Goal: Information Seeking & Learning: Learn about a topic

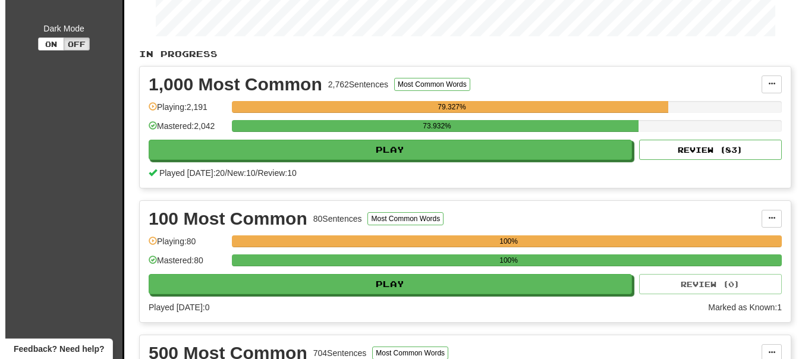
scroll to position [243, 0]
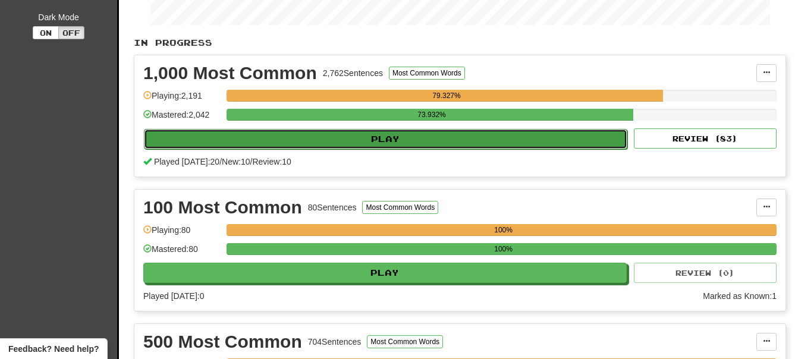
click at [432, 139] on button "Play" at bounding box center [386, 139] width 484 height 20
select select "**"
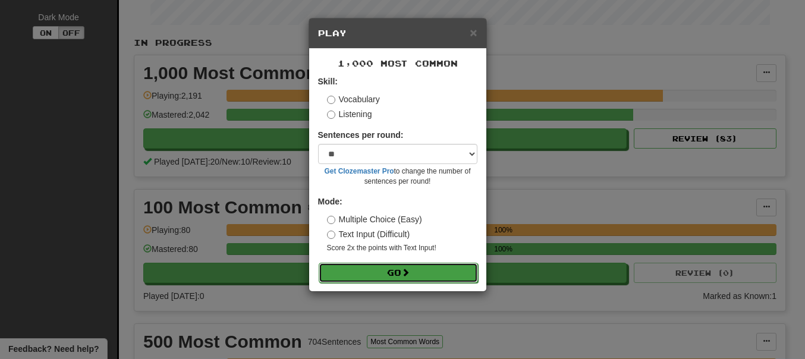
click at [396, 269] on button "Go" at bounding box center [398, 273] width 159 height 20
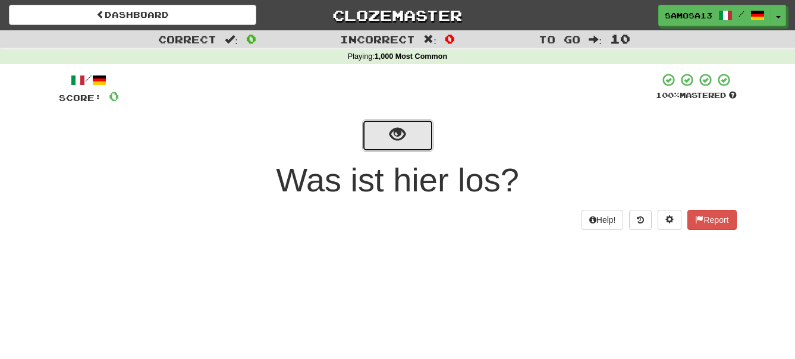
click at [402, 127] on span "show sentence" at bounding box center [398, 135] width 16 height 16
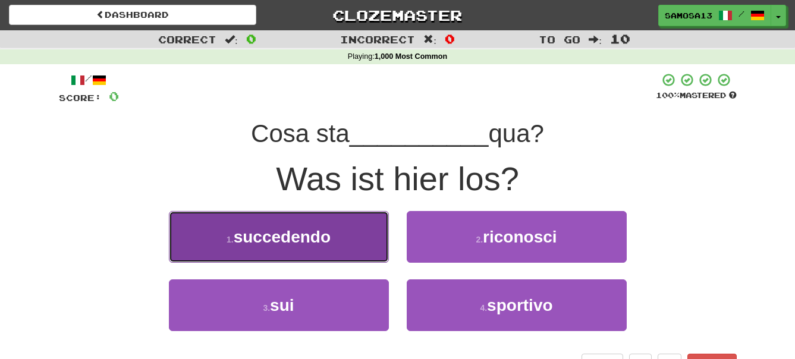
click at [341, 246] on button "1 . succedendo" at bounding box center [279, 237] width 220 height 52
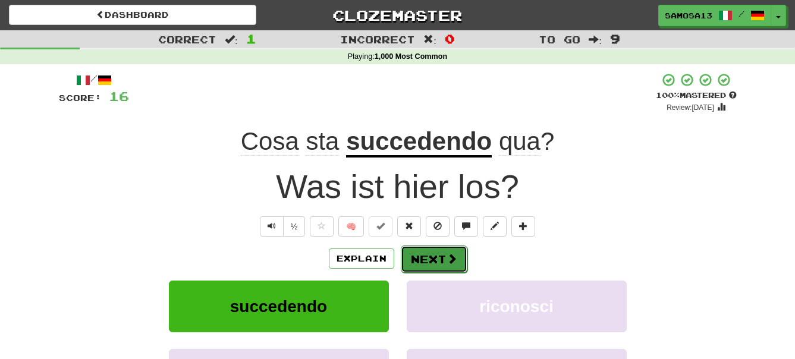
click at [440, 261] on button "Next" at bounding box center [434, 259] width 67 height 27
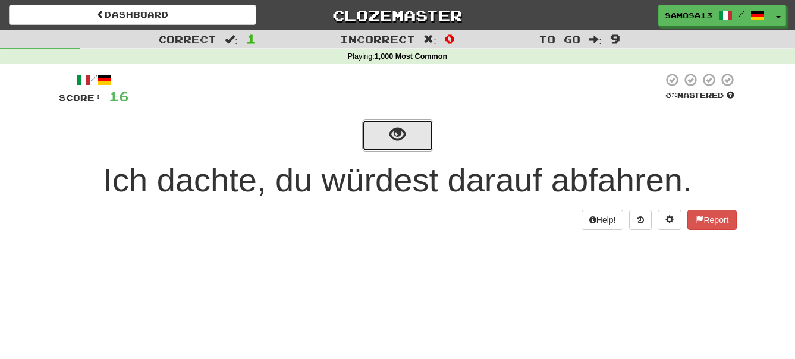
click at [410, 144] on button "show sentence" at bounding box center [397, 136] width 71 height 32
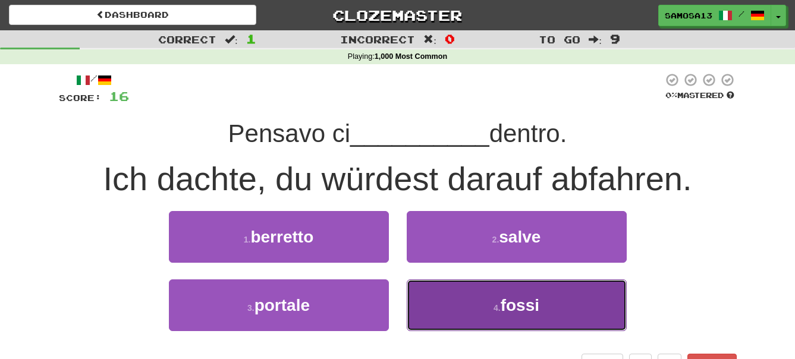
click at [511, 306] on span "fossi" at bounding box center [520, 305] width 39 height 18
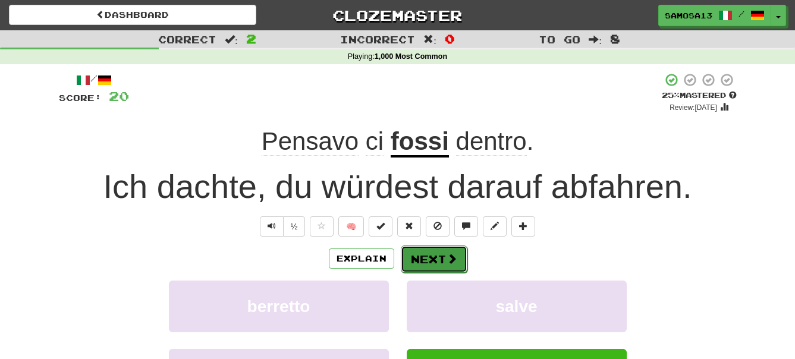
click at [443, 264] on button "Next" at bounding box center [434, 259] width 67 height 27
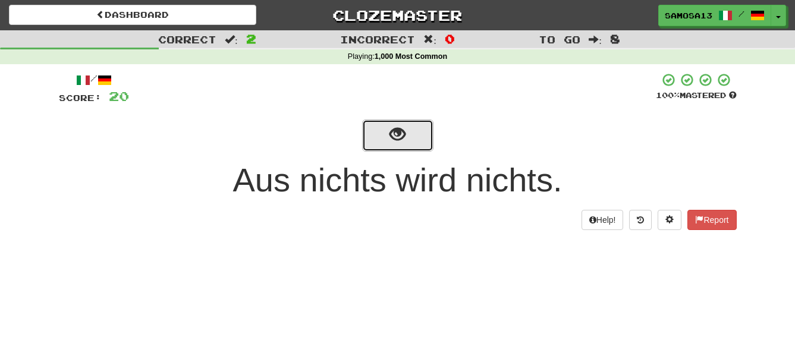
click at [407, 143] on button "show sentence" at bounding box center [397, 136] width 71 height 32
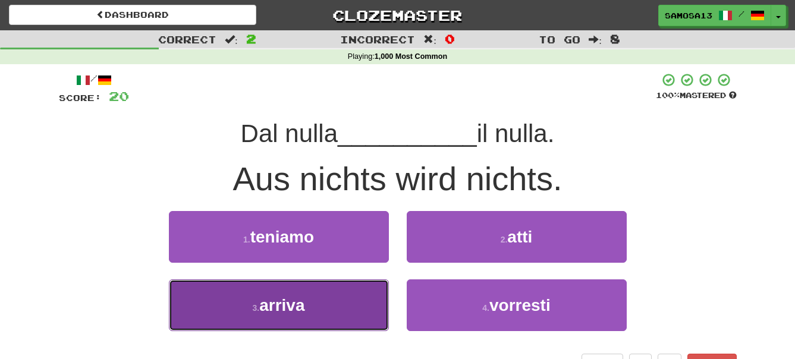
click at [333, 315] on button "3 . arriva" at bounding box center [279, 306] width 220 height 52
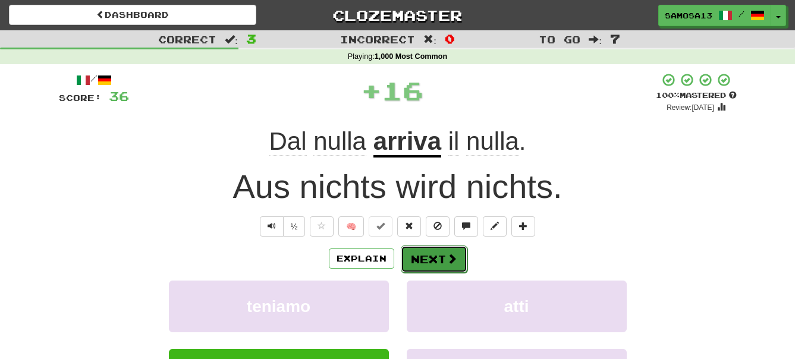
click at [439, 260] on button "Next" at bounding box center [434, 259] width 67 height 27
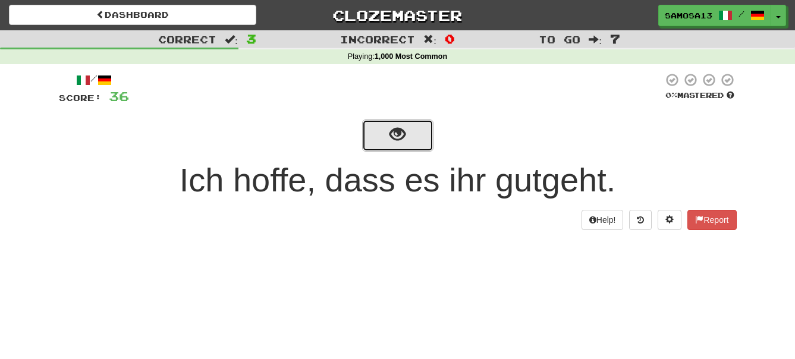
click at [401, 146] on button "show sentence" at bounding box center [397, 136] width 71 height 32
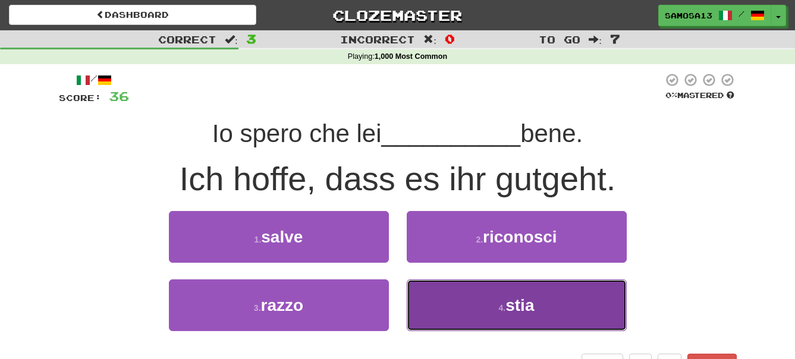
click at [554, 300] on button "4 . stia" at bounding box center [517, 306] width 220 height 52
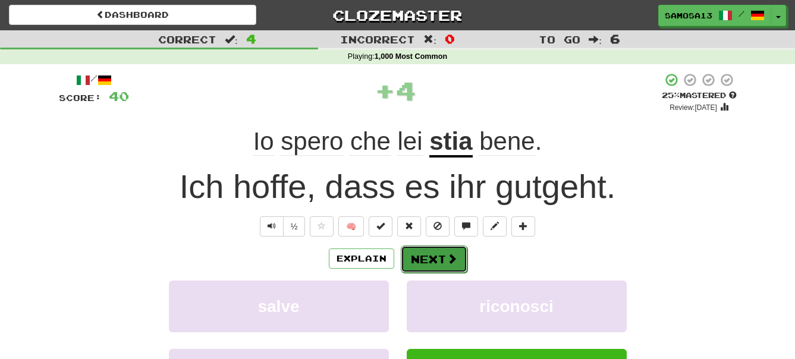
click at [432, 257] on button "Next" at bounding box center [434, 259] width 67 height 27
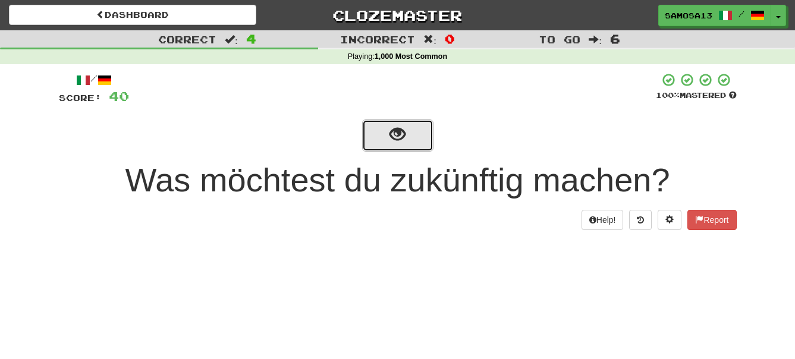
click at [377, 134] on button "show sentence" at bounding box center [397, 136] width 71 height 32
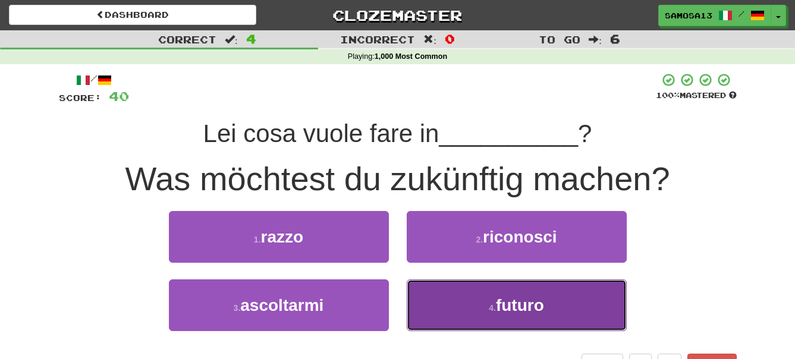
click at [517, 305] on span "futuro" at bounding box center [520, 305] width 48 height 18
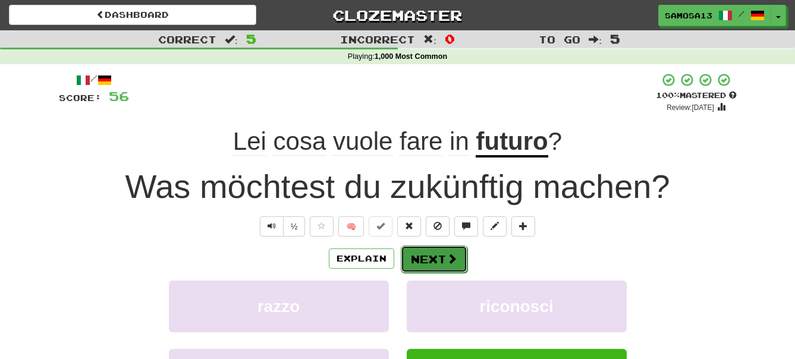
click at [441, 262] on button "Next" at bounding box center [434, 259] width 67 height 27
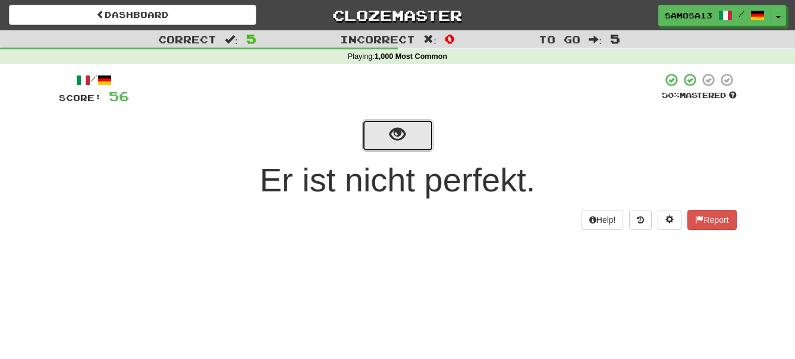
click at [400, 142] on span "show sentence" at bounding box center [398, 135] width 16 height 16
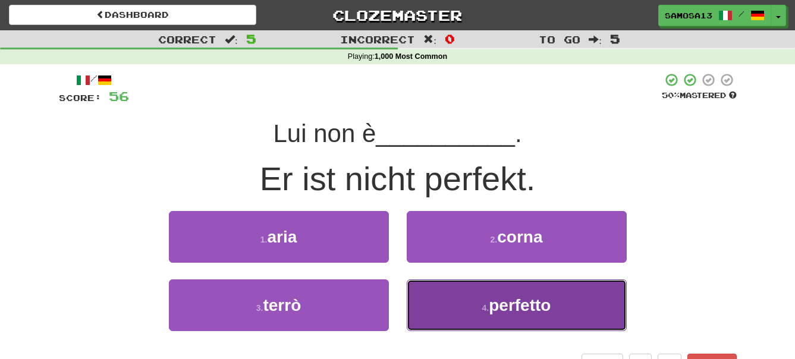
click at [519, 308] on span "perfetto" at bounding box center [520, 305] width 62 height 18
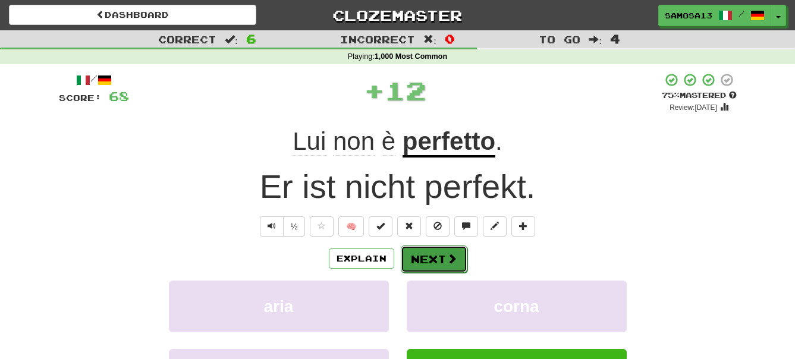
click at [437, 256] on button "Next" at bounding box center [434, 259] width 67 height 27
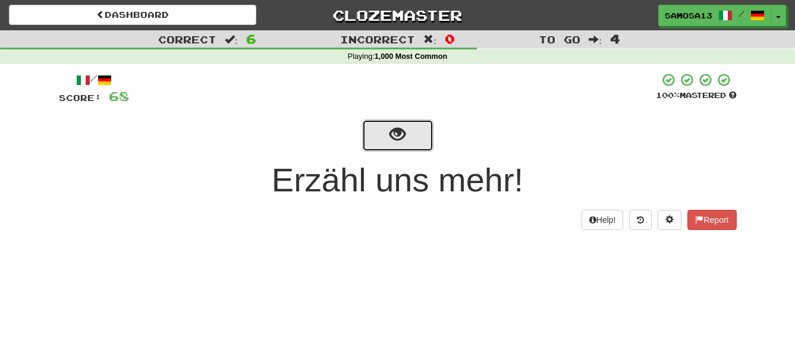
click at [409, 134] on button "show sentence" at bounding box center [397, 136] width 71 height 32
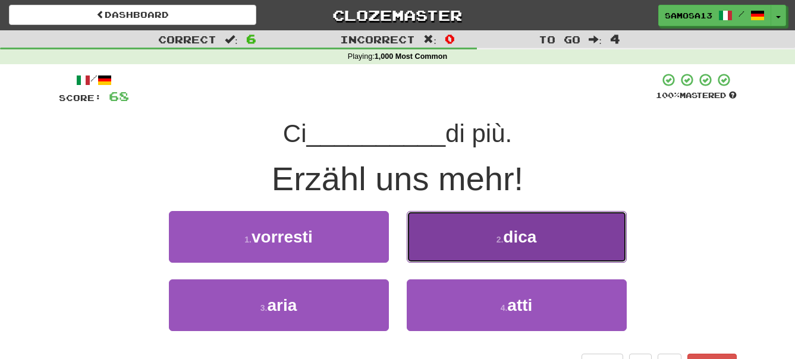
click at [522, 242] on span "dica" at bounding box center [519, 237] width 33 height 18
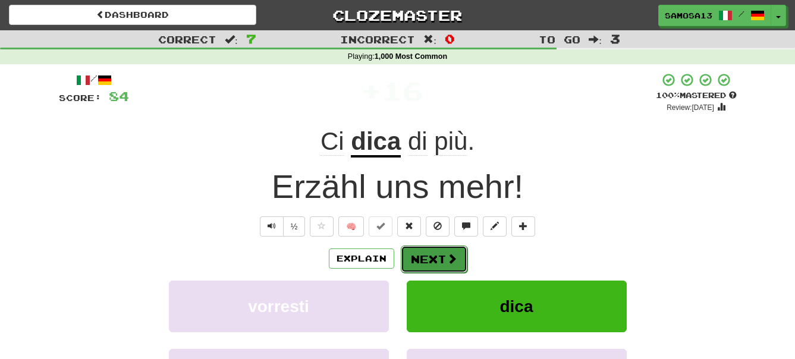
click at [422, 253] on button "Next" at bounding box center [434, 259] width 67 height 27
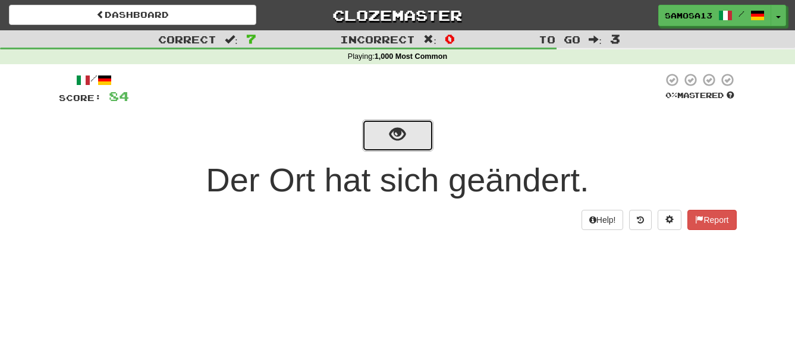
click at [396, 143] on span "show sentence" at bounding box center [398, 135] width 16 height 16
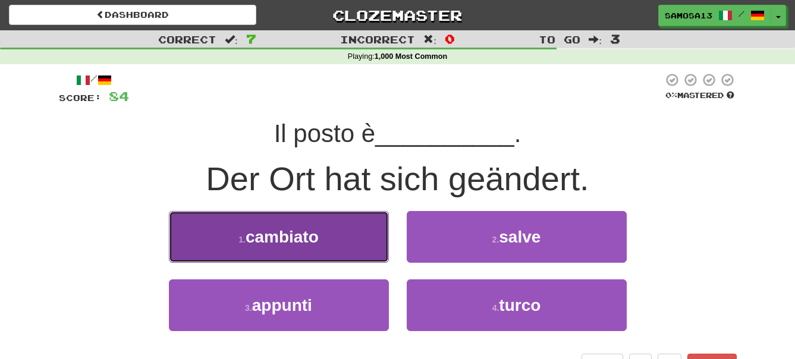
click at [363, 240] on button "1 . cambiato" at bounding box center [279, 237] width 220 height 52
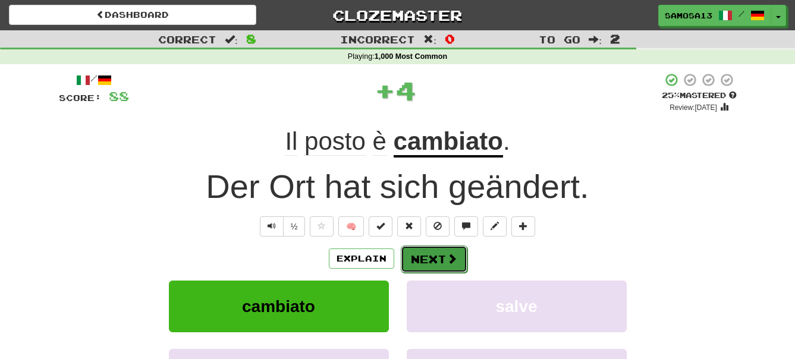
click at [443, 262] on button "Next" at bounding box center [434, 259] width 67 height 27
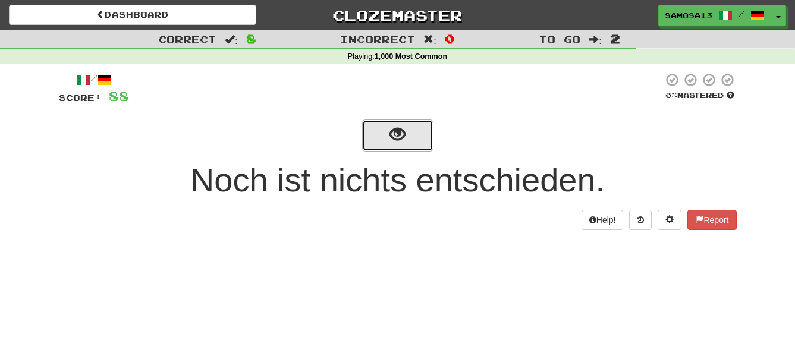
click at [410, 134] on button "show sentence" at bounding box center [397, 136] width 71 height 32
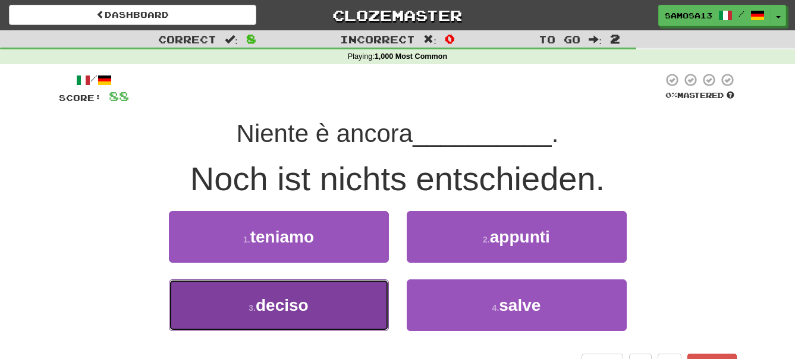
click at [328, 307] on button "3 . deciso" at bounding box center [279, 306] width 220 height 52
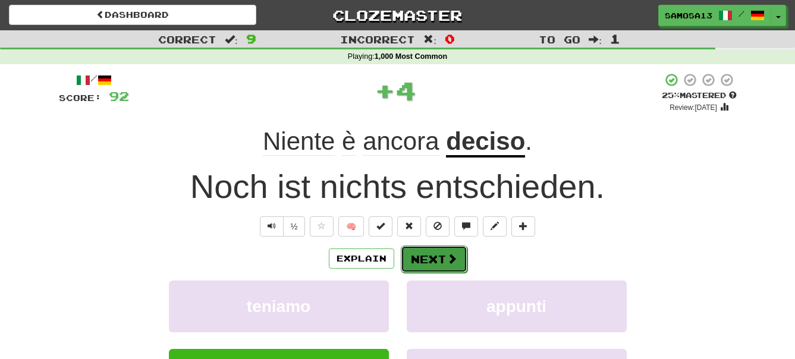
click at [429, 255] on button "Next" at bounding box center [434, 259] width 67 height 27
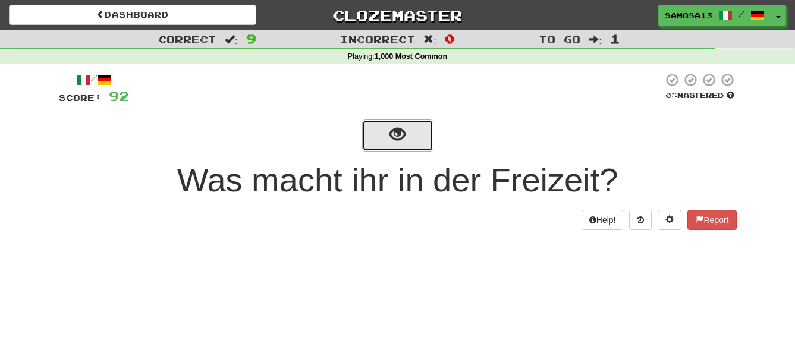
click at [400, 140] on span "show sentence" at bounding box center [398, 135] width 16 height 16
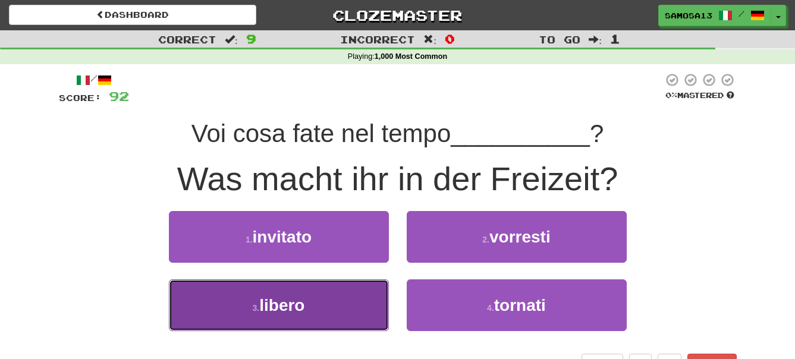
click at [309, 297] on button "3 . libero" at bounding box center [279, 306] width 220 height 52
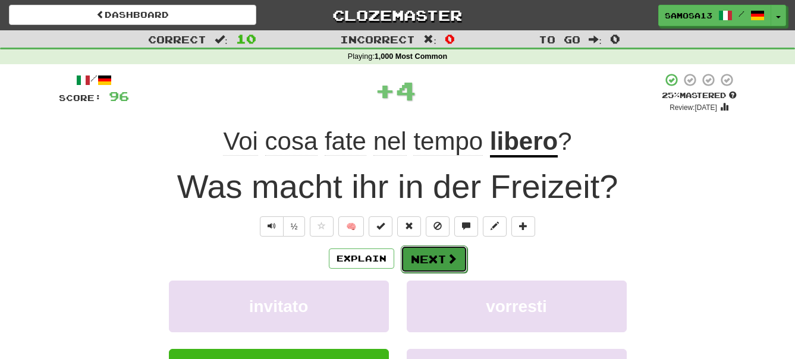
click at [433, 256] on button "Next" at bounding box center [434, 259] width 67 height 27
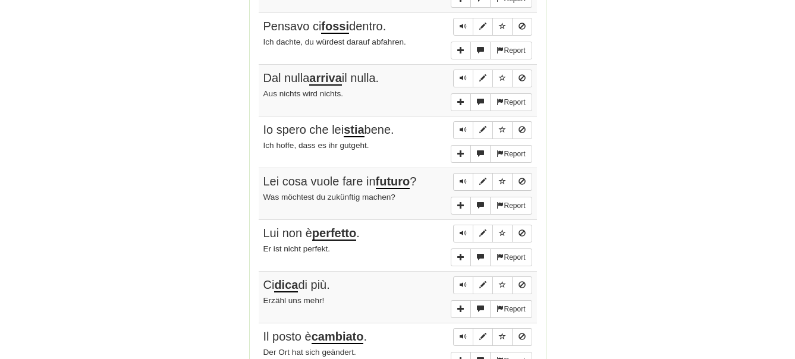
scroll to position [728, 0]
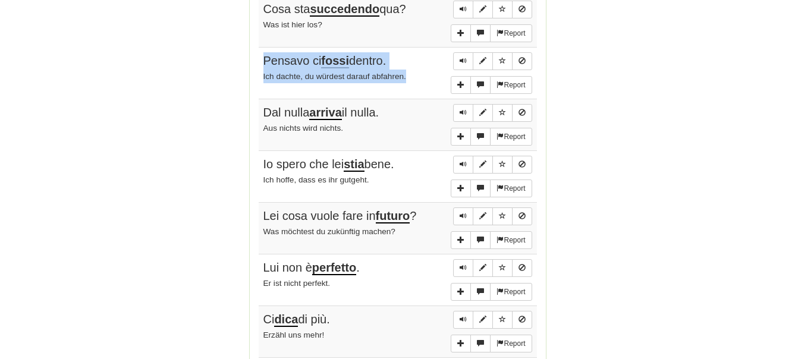
drag, startPoint x: 264, startPoint y: 59, endPoint x: 427, endPoint y: 86, distance: 165.2
click at [427, 86] on td "Report Pensavo ci fossi dentro. Ich dachte, du würdest darauf abfahren." at bounding box center [398, 74] width 278 height 52
copy td "Pensavo ci fossi dentro. Ich dachte, du würdest darauf abfahren."
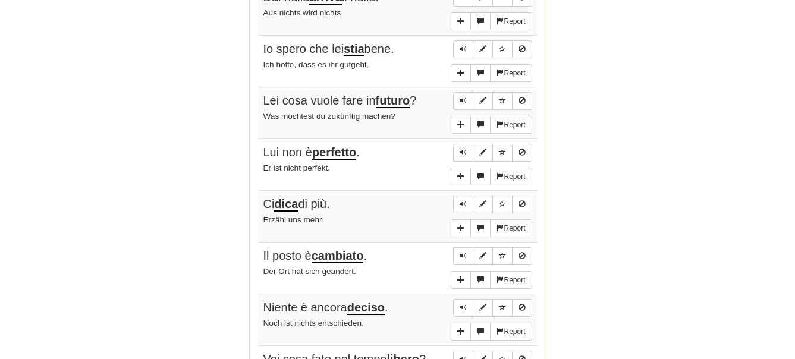
scroll to position [849, 0]
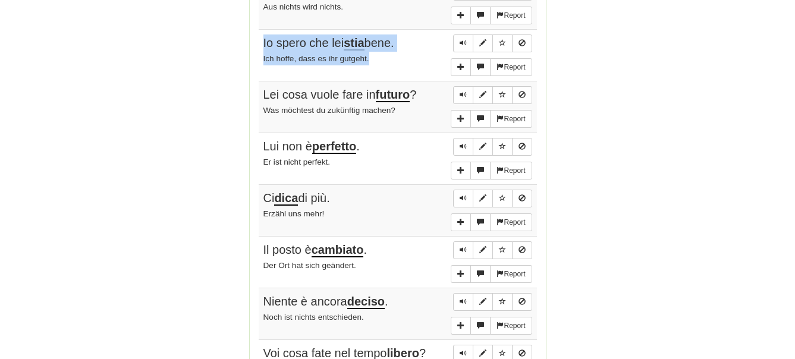
drag, startPoint x: 261, startPoint y: 42, endPoint x: 390, endPoint y: 57, distance: 129.9
click at [390, 57] on td "Report Io spero che lei stia bene. Ich hoffe, dass es ihr gutgeht." at bounding box center [398, 56] width 278 height 52
copy td "Io spero che lei stia bene. Ich hoffe, dass es ihr gutgeht."
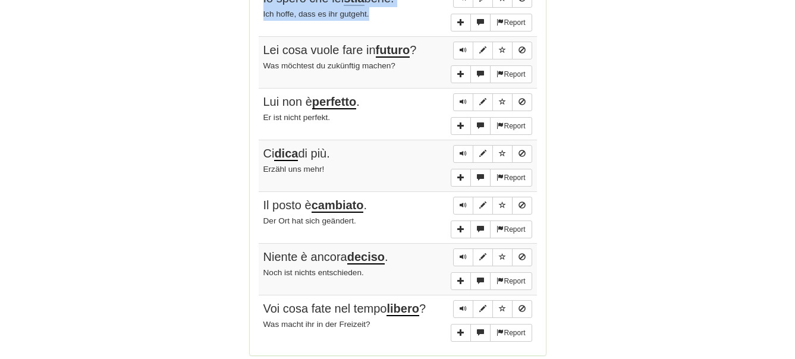
scroll to position [910, 0]
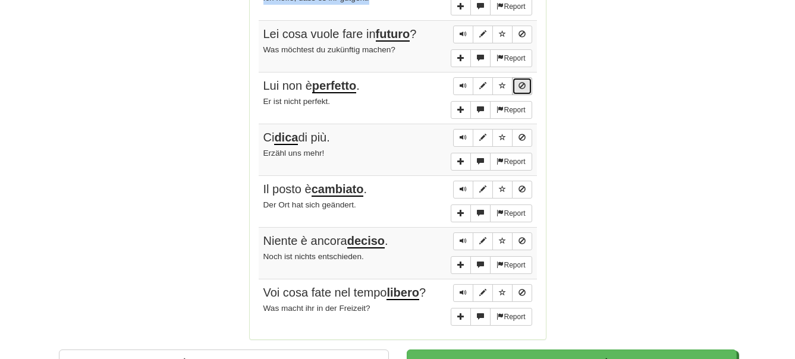
click at [521, 89] on span "Sentence controls" at bounding box center [522, 85] width 7 height 7
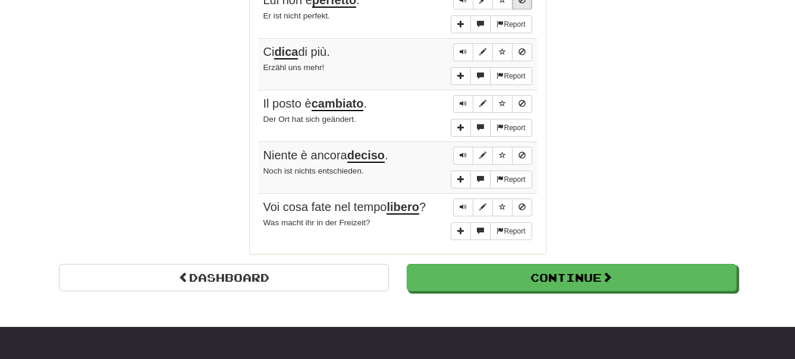
scroll to position [1032, 0]
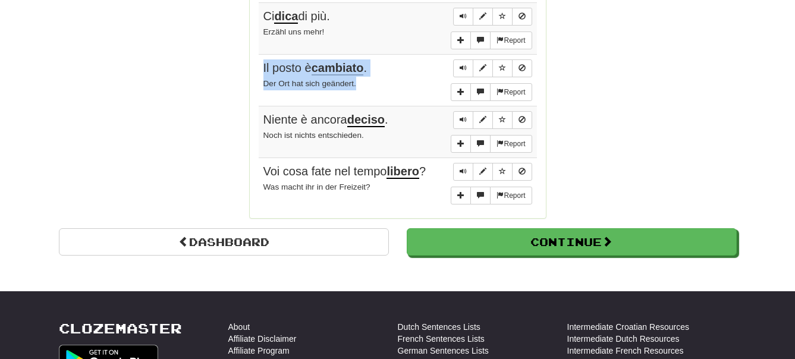
drag, startPoint x: 262, startPoint y: 69, endPoint x: 377, endPoint y: 96, distance: 117.9
click at [377, 96] on td "Report Il posto è cambiato . Der Ort hat sich geändert." at bounding box center [398, 81] width 278 height 52
copy td "Il posto è cambiato . Der Ort hat sich geändert."
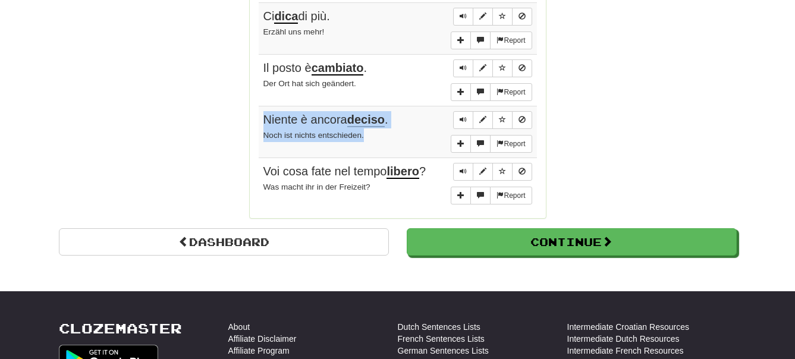
drag, startPoint x: 261, startPoint y: 116, endPoint x: 400, endPoint y: 138, distance: 140.9
click at [400, 138] on td "Report Niente è ancora deciso . Noch ist nichts entschieden." at bounding box center [398, 132] width 278 height 52
copy td "Niente è ancora deciso . Noch ist nichts entschieden."
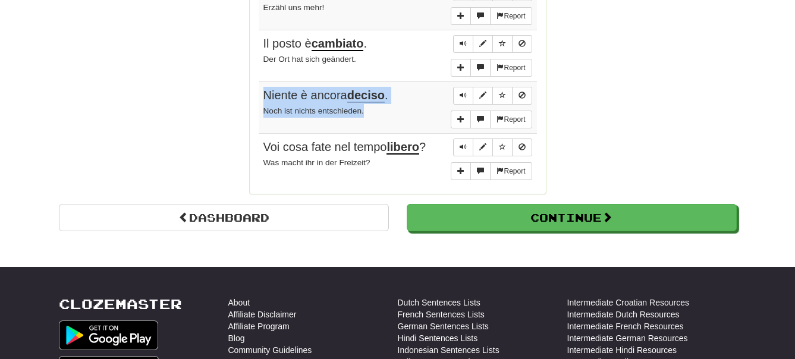
scroll to position [1092, 0]
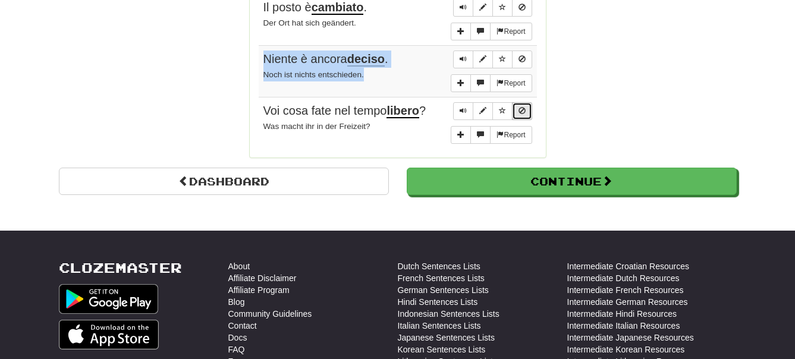
click at [523, 111] on span "Sentence controls" at bounding box center [522, 110] width 7 height 7
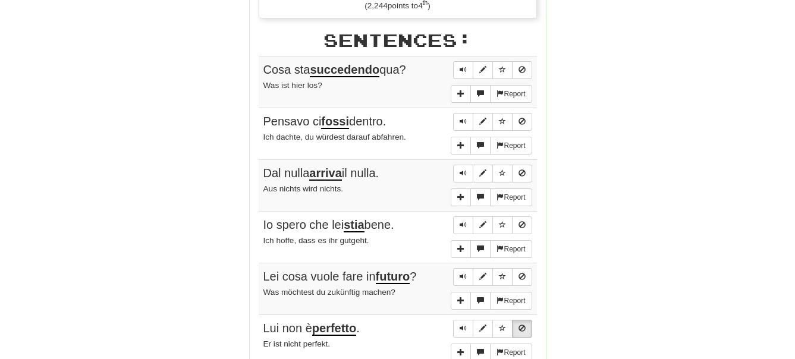
scroll to position [1214, 0]
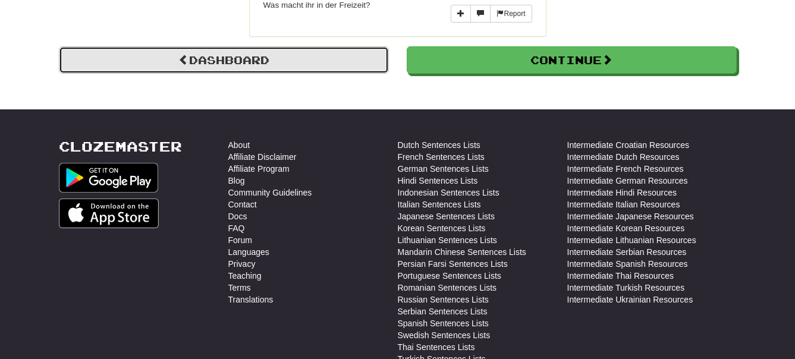
click at [179, 59] on span at bounding box center [183, 59] width 11 height 11
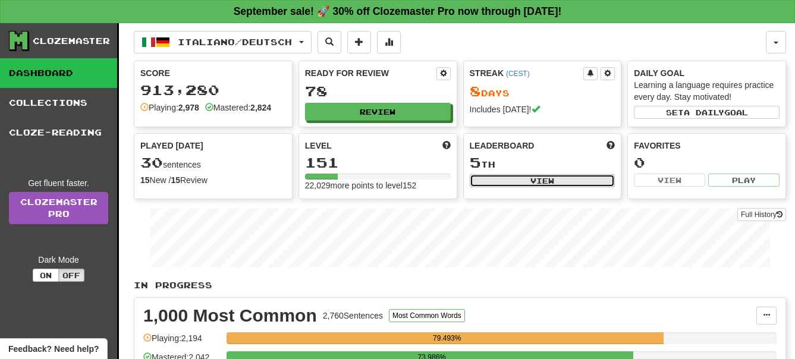
click at [540, 181] on button "View" at bounding box center [543, 180] width 146 height 13
select select "**********"
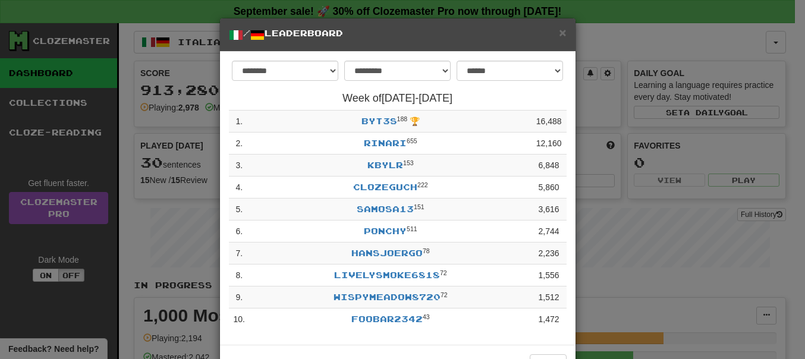
click at [562, 36] on div "× / Leaderboard" at bounding box center [398, 34] width 356 height 33
click at [560, 36] on span "×" at bounding box center [562, 33] width 7 height 14
